Goal: Information Seeking & Learning: Learn about a topic

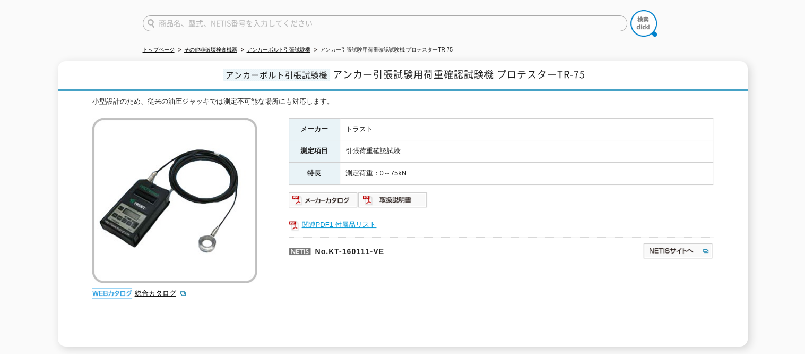
scroll to position [56, 0]
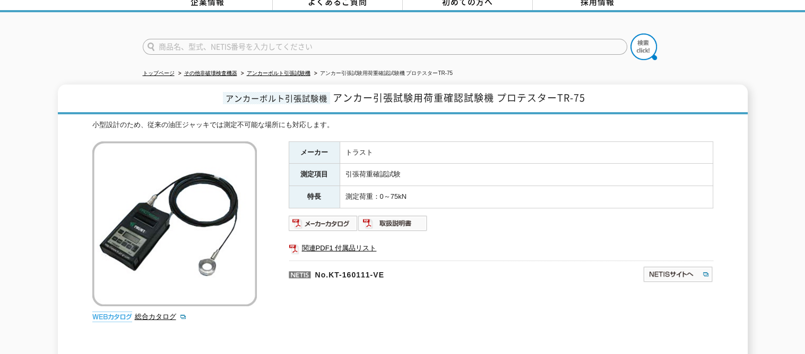
click at [198, 150] on img at bounding box center [174, 223] width 165 height 165
click at [399, 217] on img at bounding box center [393, 222] width 70 height 17
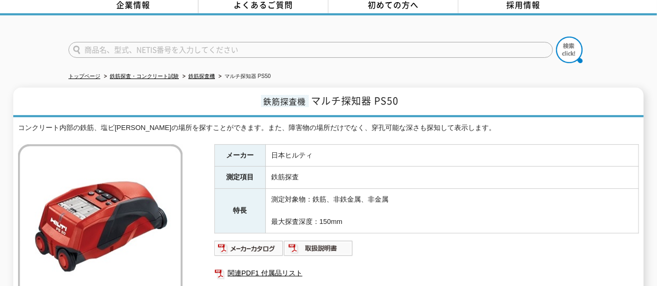
scroll to position [106, 0]
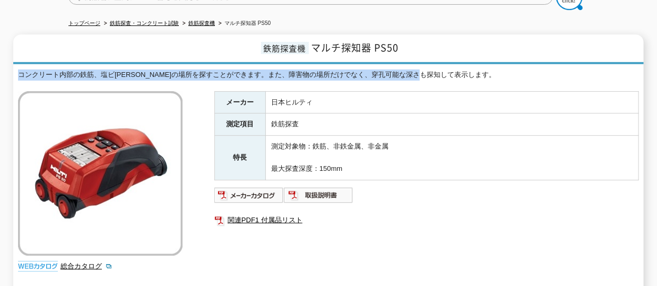
drag, startPoint x: 19, startPoint y: 67, endPoint x: 464, endPoint y: 64, distance: 445.4
click at [464, 70] on div "コンクリート内部の鉄筋、塩ビ[PERSON_NAME]の場所を探すことができます。また、障害物の場所だけでなく、穿孔可能な深さも探知して表示します。" at bounding box center [328, 75] width 621 height 11
copy div "コンクリート内部の鉄筋、塩ビ[PERSON_NAME]の場所を探すことができます。また、障害物の場所だけでなく、穿孔可能な深さも探知して表示します。"
